Goal: Task Accomplishment & Management: Use online tool/utility

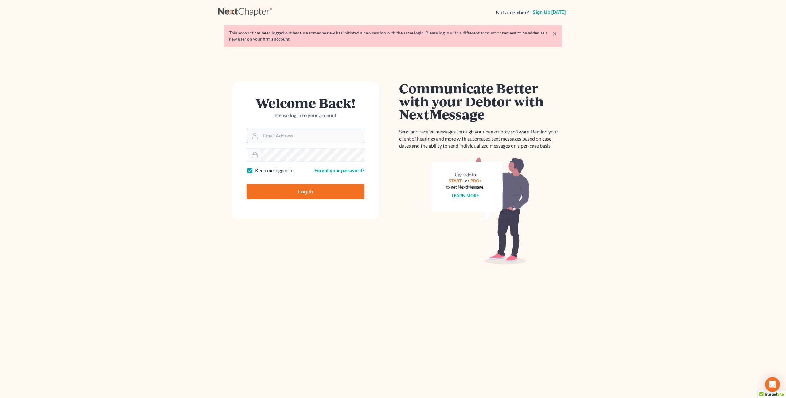
click at [310, 139] on input "Email Address" at bounding box center [313, 136] width 104 height 14
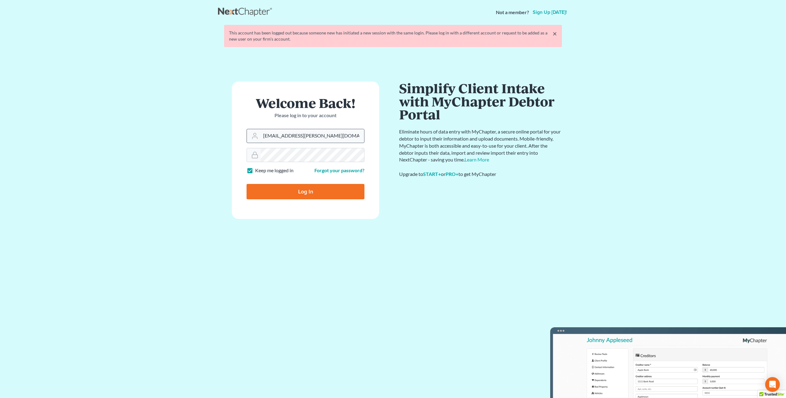
type input "peer.mullison@cbklg.com"
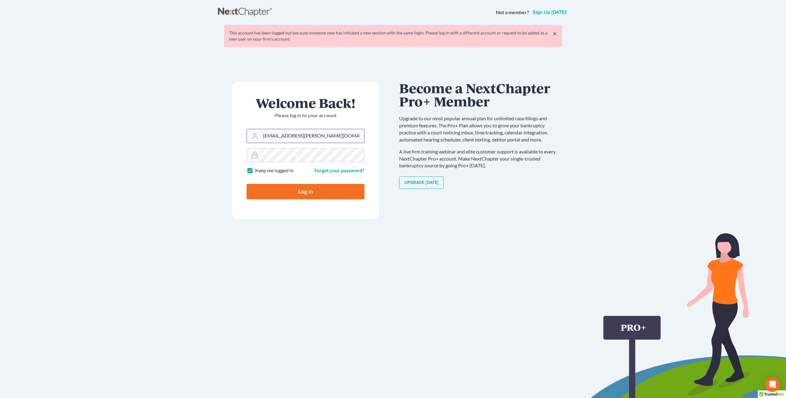
click at [247, 184] on input "Log In" at bounding box center [306, 191] width 118 height 15
type input "Thinking..."
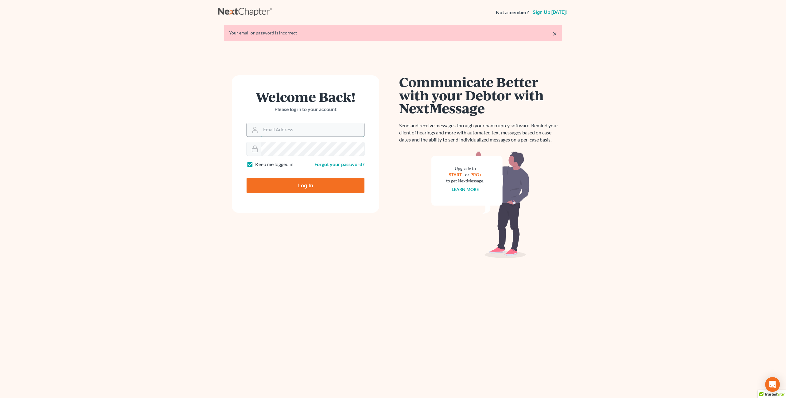
click at [269, 128] on input "Email Address" at bounding box center [313, 130] width 104 height 14
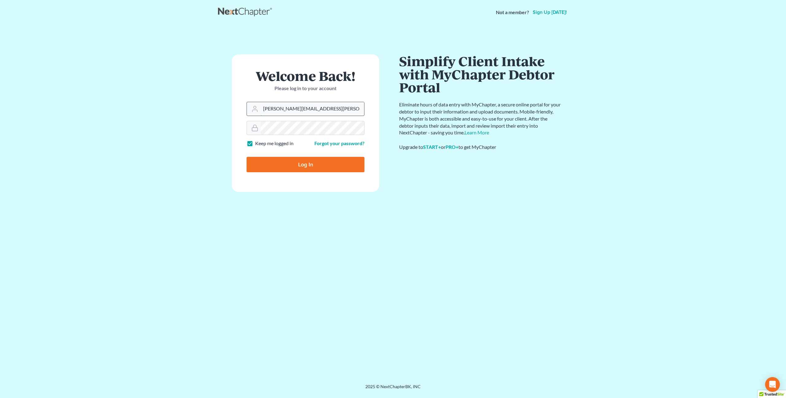
type input "[PERSON_NAME][EMAIL_ADDRESS][PERSON_NAME][DOMAIN_NAME]"
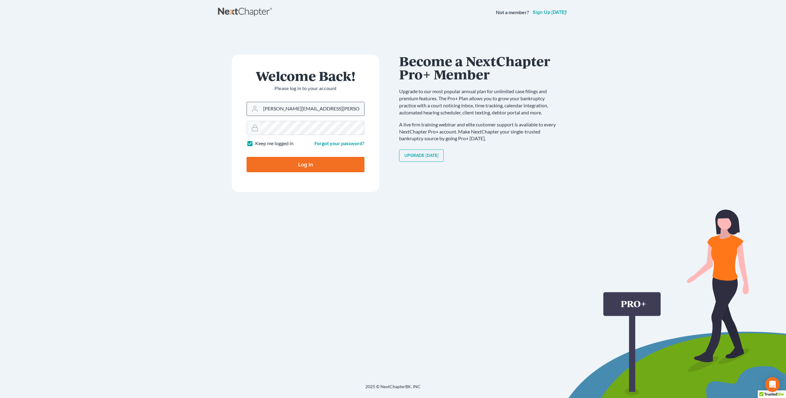
click at [247, 157] on input "Log In" at bounding box center [306, 164] width 118 height 15
type input "Thinking..."
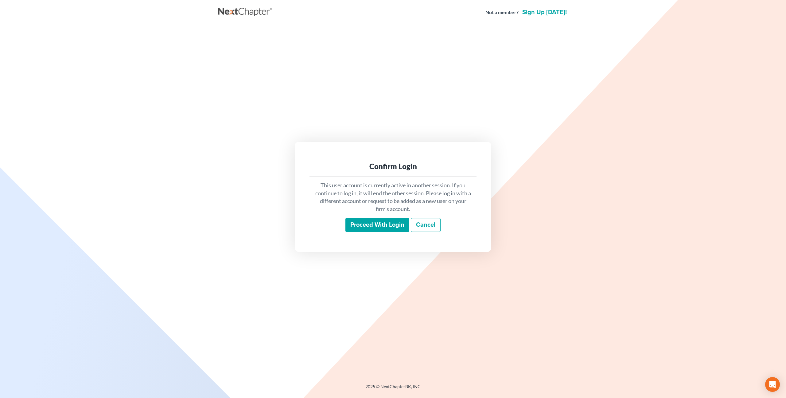
click at [374, 226] on input "Proceed with login" at bounding box center [378, 225] width 64 height 14
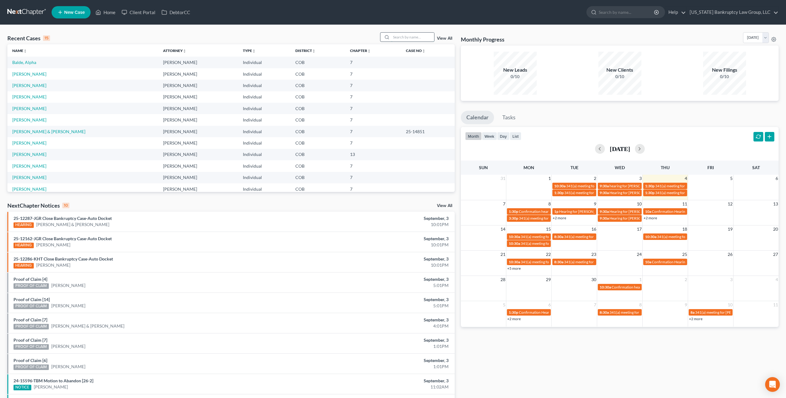
click at [399, 39] on input "search" at bounding box center [412, 37] width 43 height 9
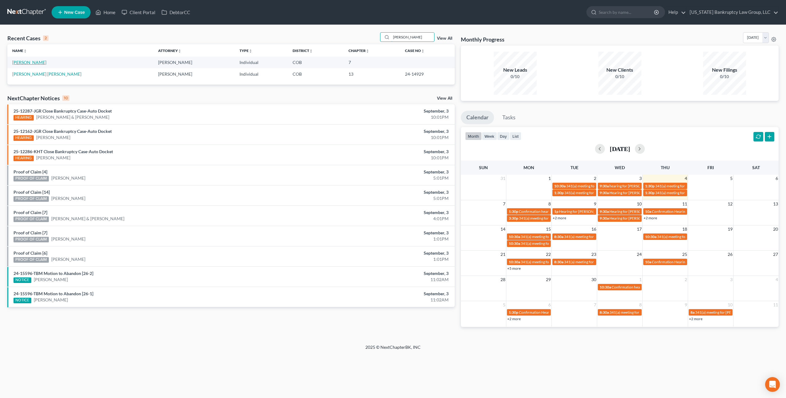
type input "quintana"
click at [26, 63] on link "Quintana, Elsa" at bounding box center [29, 62] width 34 height 5
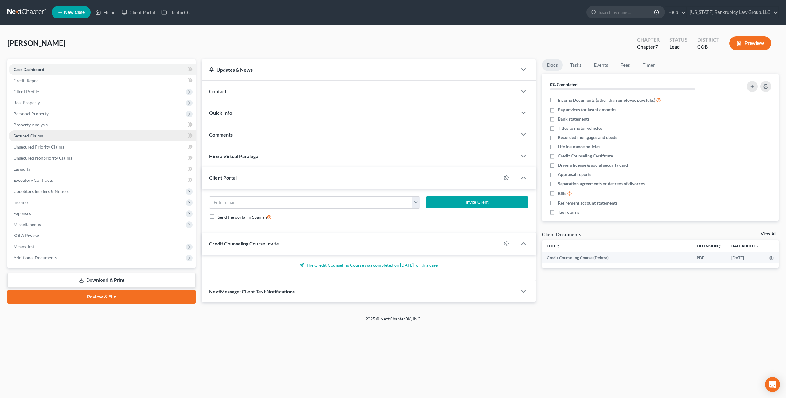
click at [46, 139] on link "Secured Claims" at bounding box center [102, 135] width 187 height 11
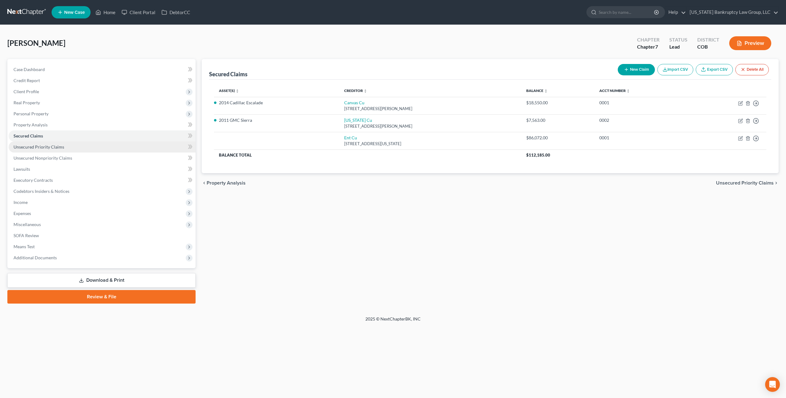
click at [45, 147] on span "Unsecured Priority Claims" at bounding box center [39, 146] width 51 height 5
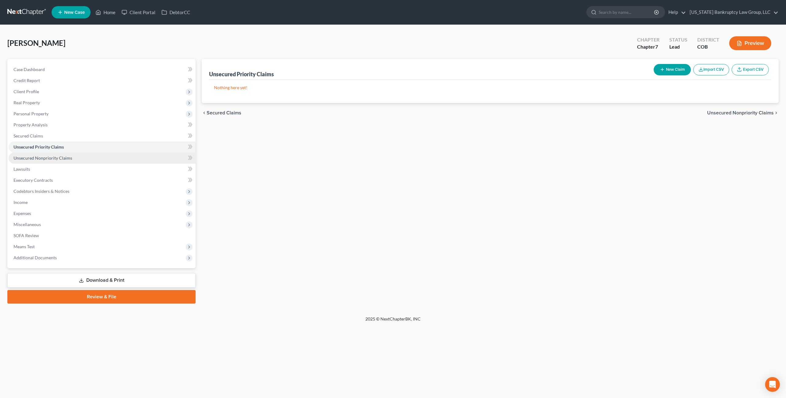
click at [45, 159] on span "Unsecured Nonpriority Claims" at bounding box center [43, 157] width 59 height 5
